Goal: Find specific page/section: Find specific page/section

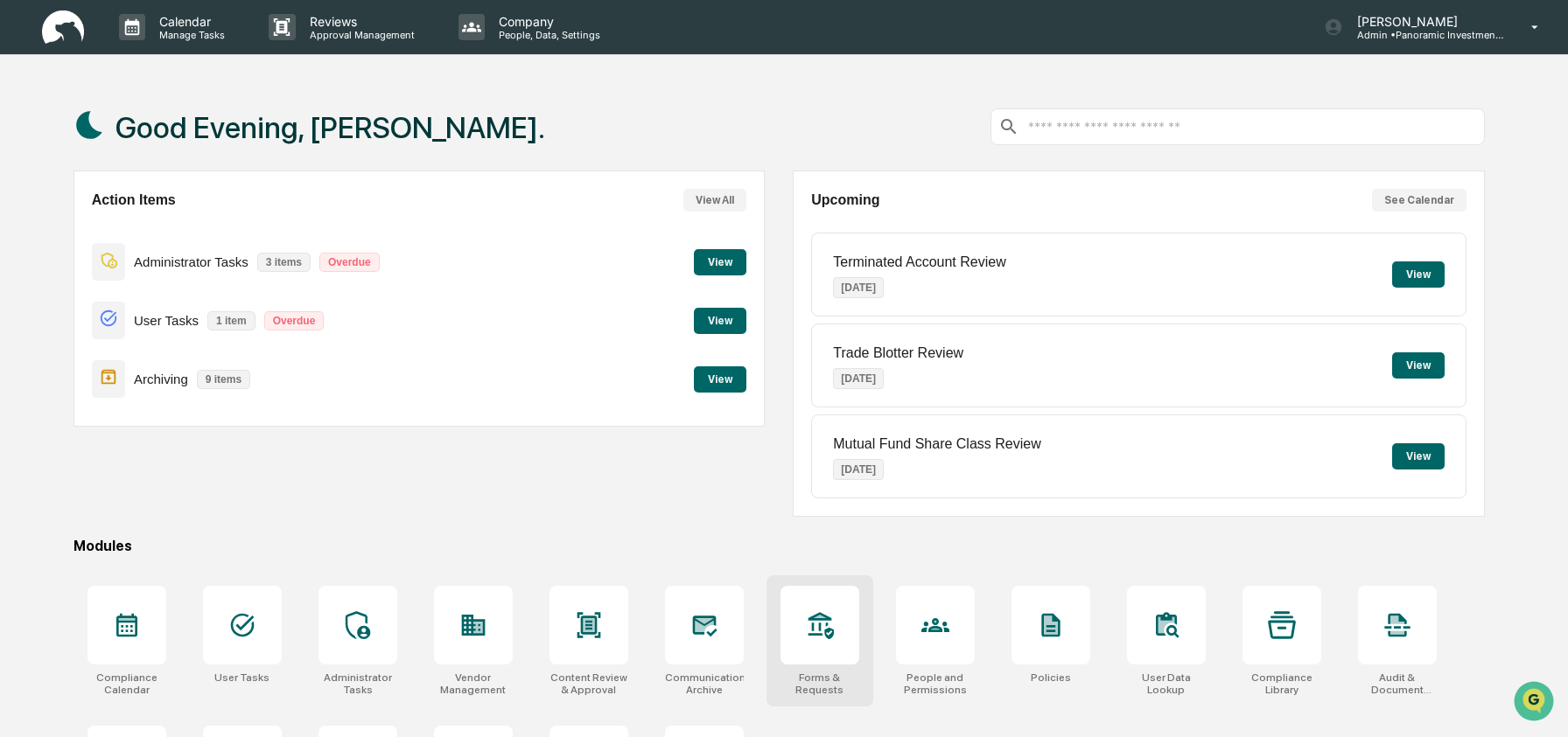
click at [832, 619] on icon at bounding box center [820, 625] width 28 height 28
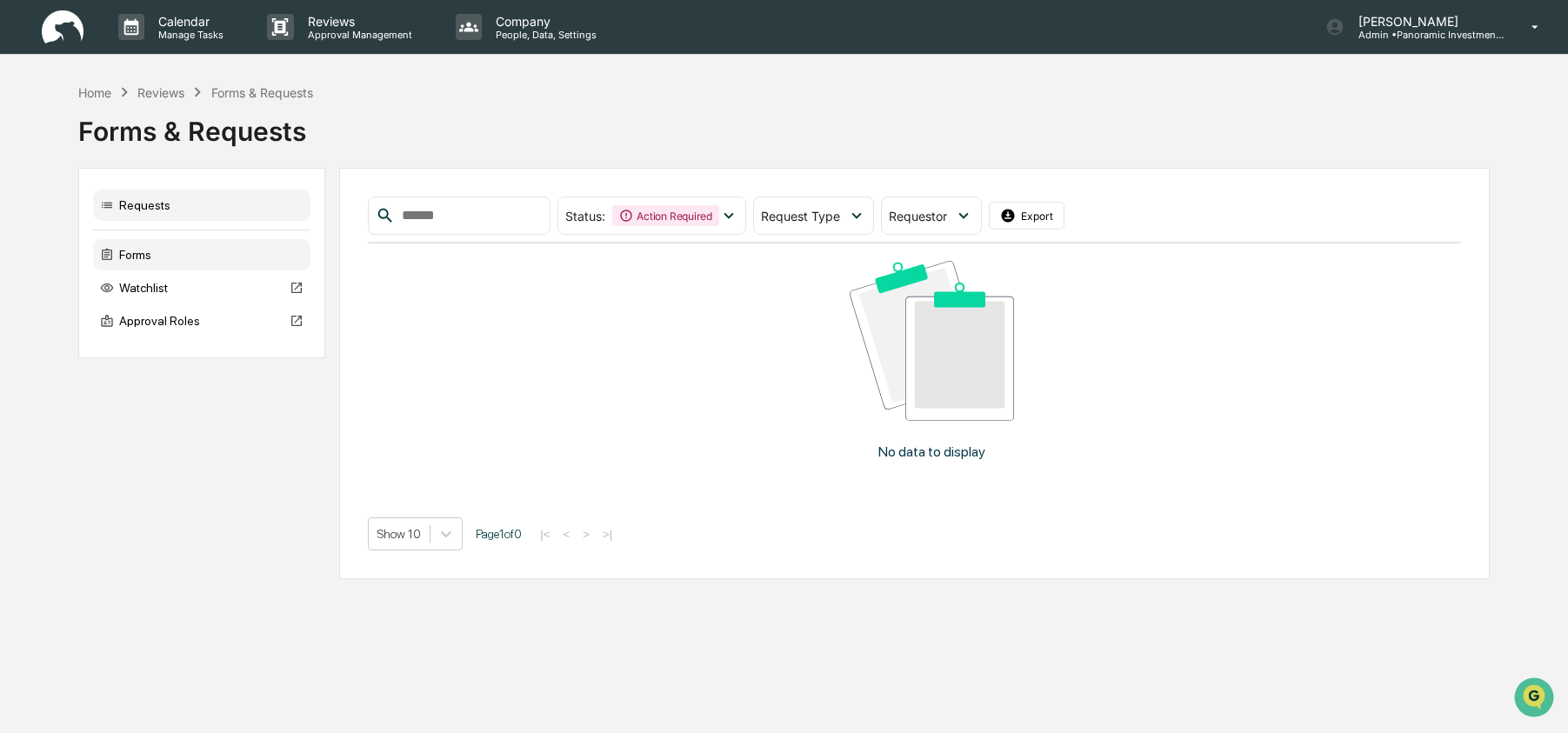
click at [186, 266] on div "Forms" at bounding box center [202, 255] width 218 height 32
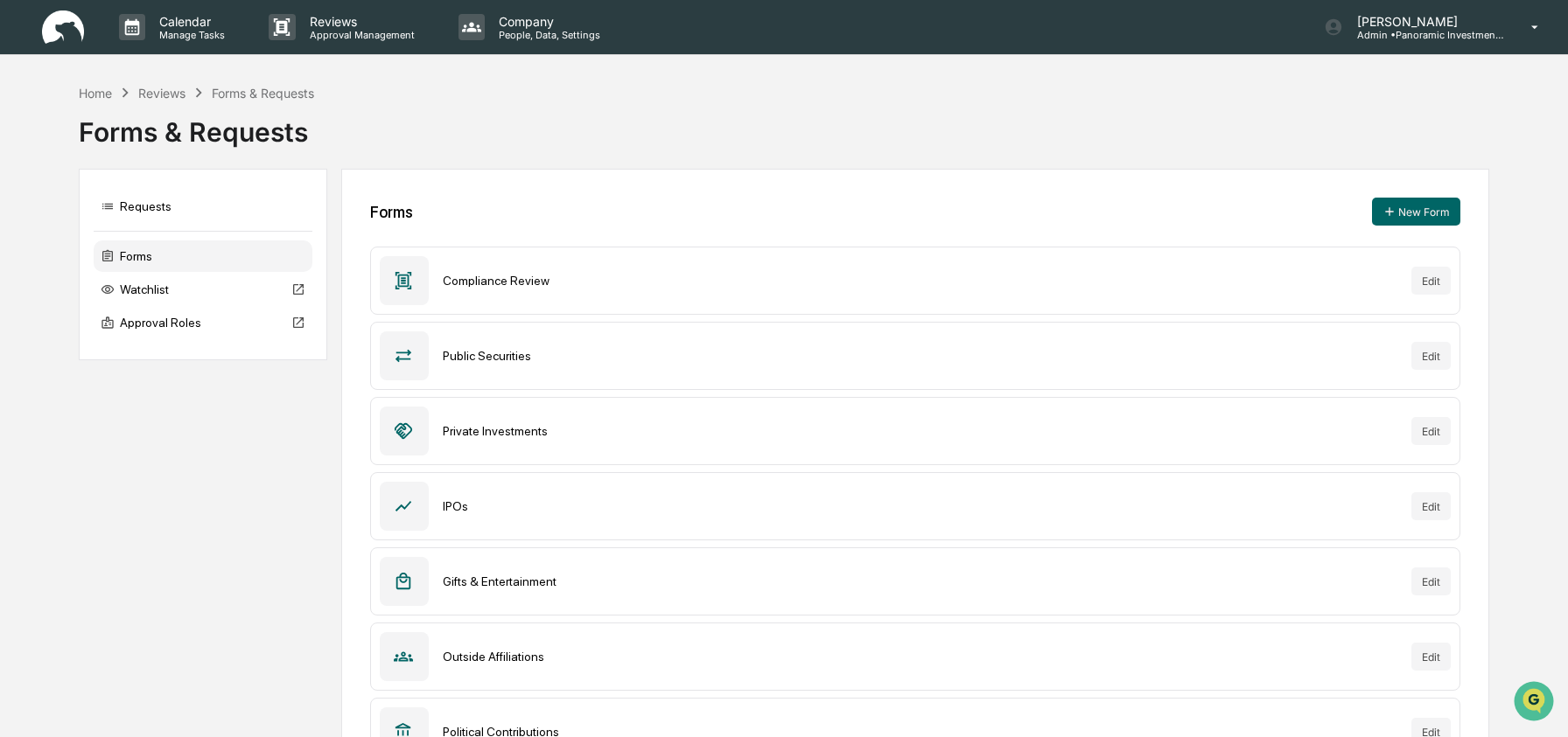
scroll to position [291, 0]
